Goal: Information Seeking & Learning: Learn about a topic

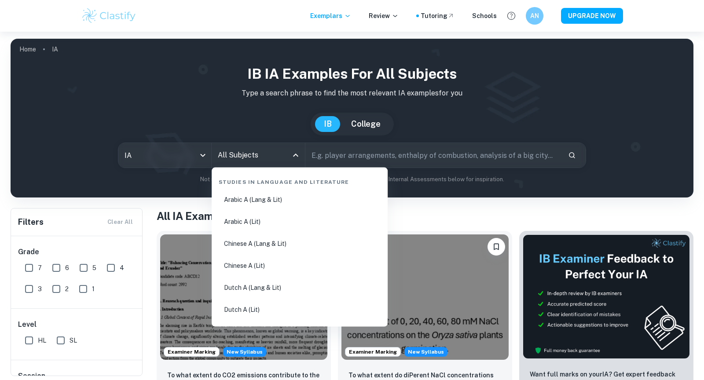
click at [253, 154] on input "All Subjects" at bounding box center [251, 155] width 72 height 17
click at [259, 155] on input "All Subjects" at bounding box center [251, 155] width 72 height 17
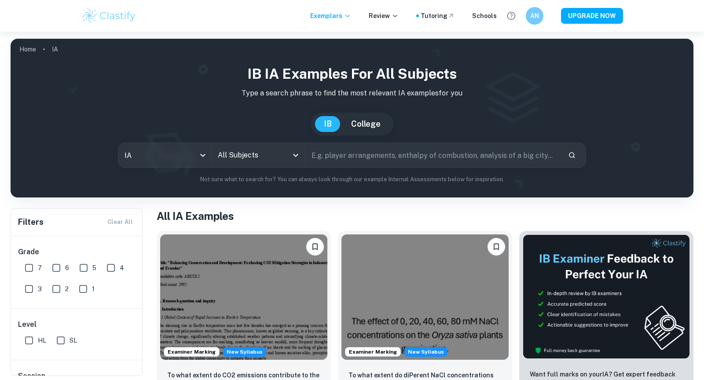
click at [360, 159] on input "text" at bounding box center [432, 155] width 255 height 25
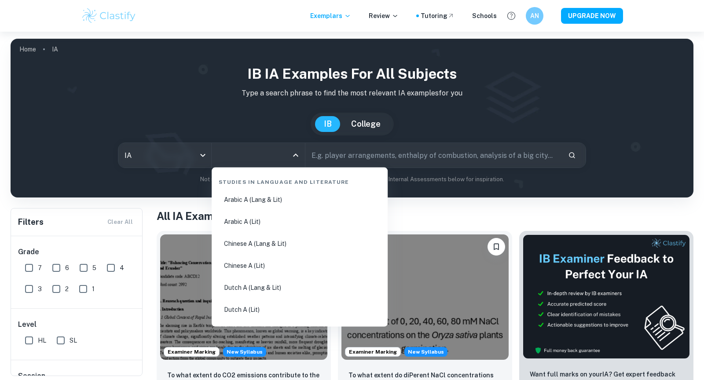
click at [237, 155] on input "All Subjects" at bounding box center [251, 155] width 72 height 17
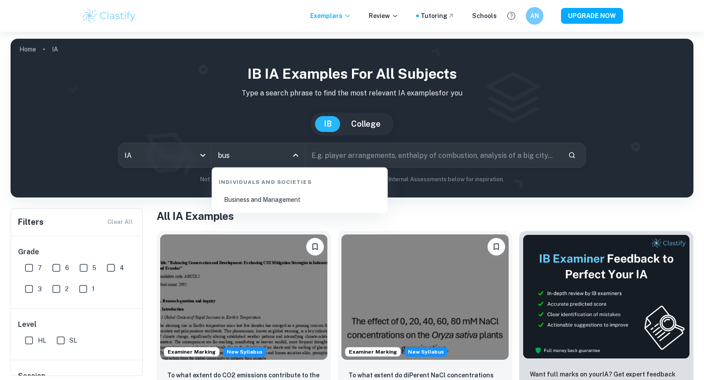
type input "busi"
click at [252, 206] on li "Business and Management" at bounding box center [299, 200] width 169 height 20
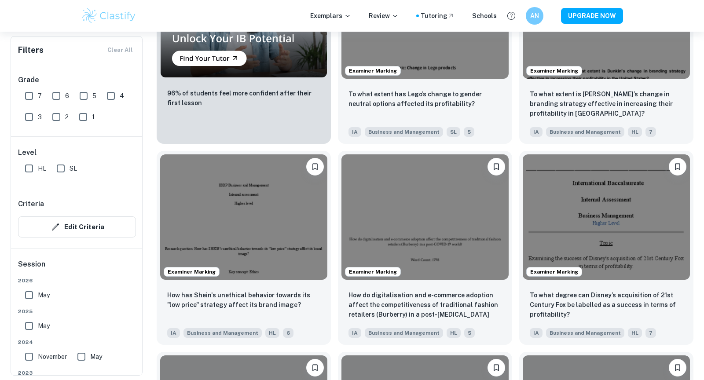
scroll to position [765, 0]
